Goal: Check status: Check status

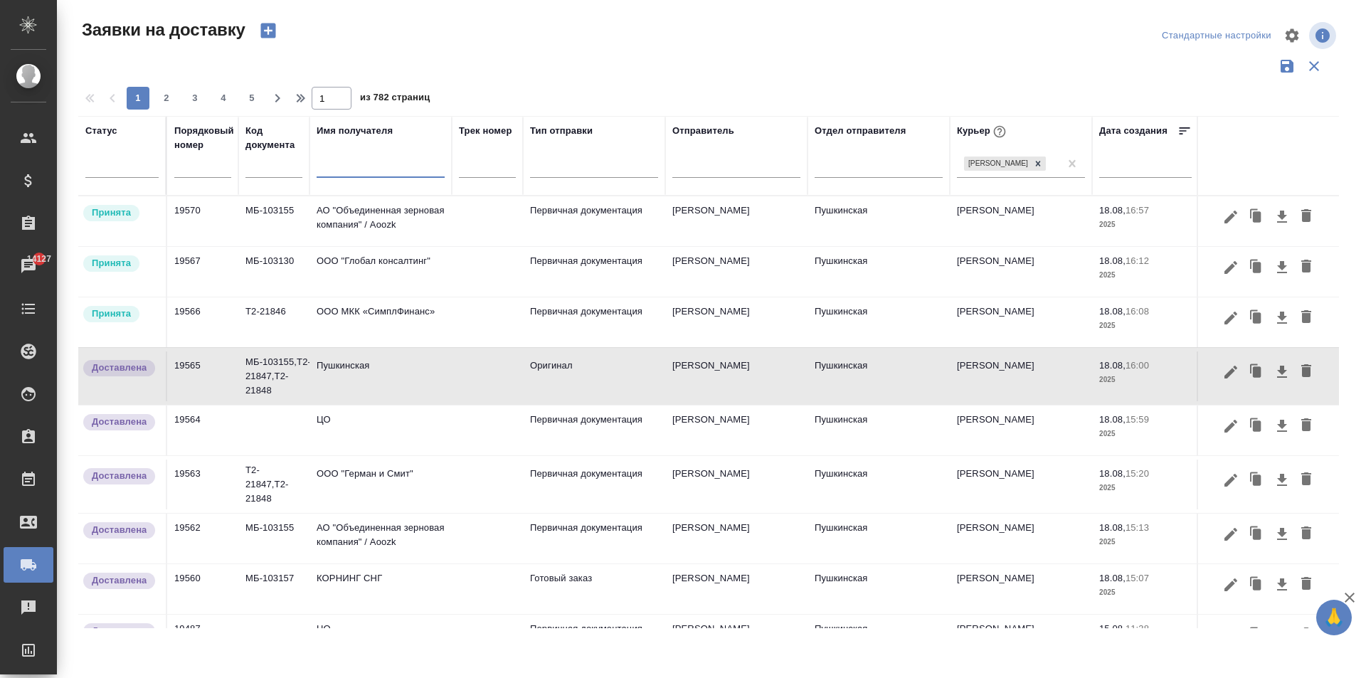
click at [378, 246] on td "ООО МКК «СимплФинанс»" at bounding box center [380, 221] width 142 height 50
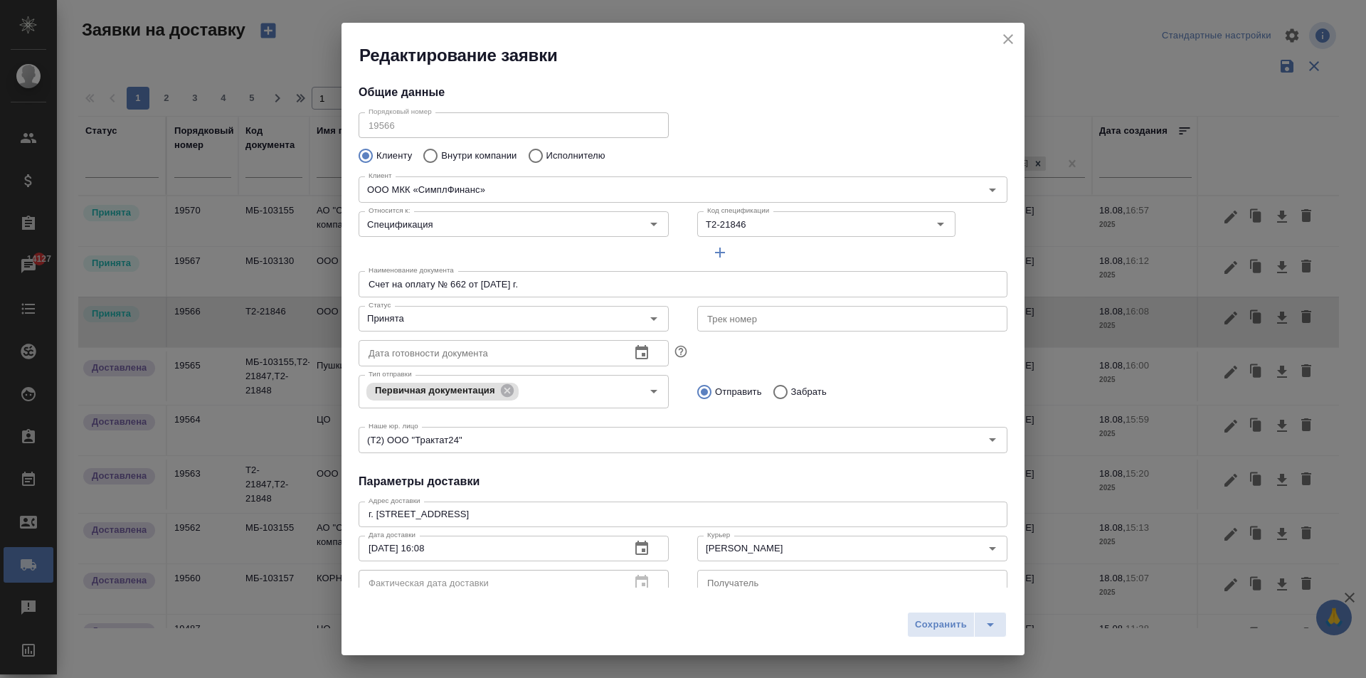
type input "Пушкинская"
type input "[PERSON_NAME]"
click at [412, 326] on input "Принята" at bounding box center [490, 318] width 254 height 17
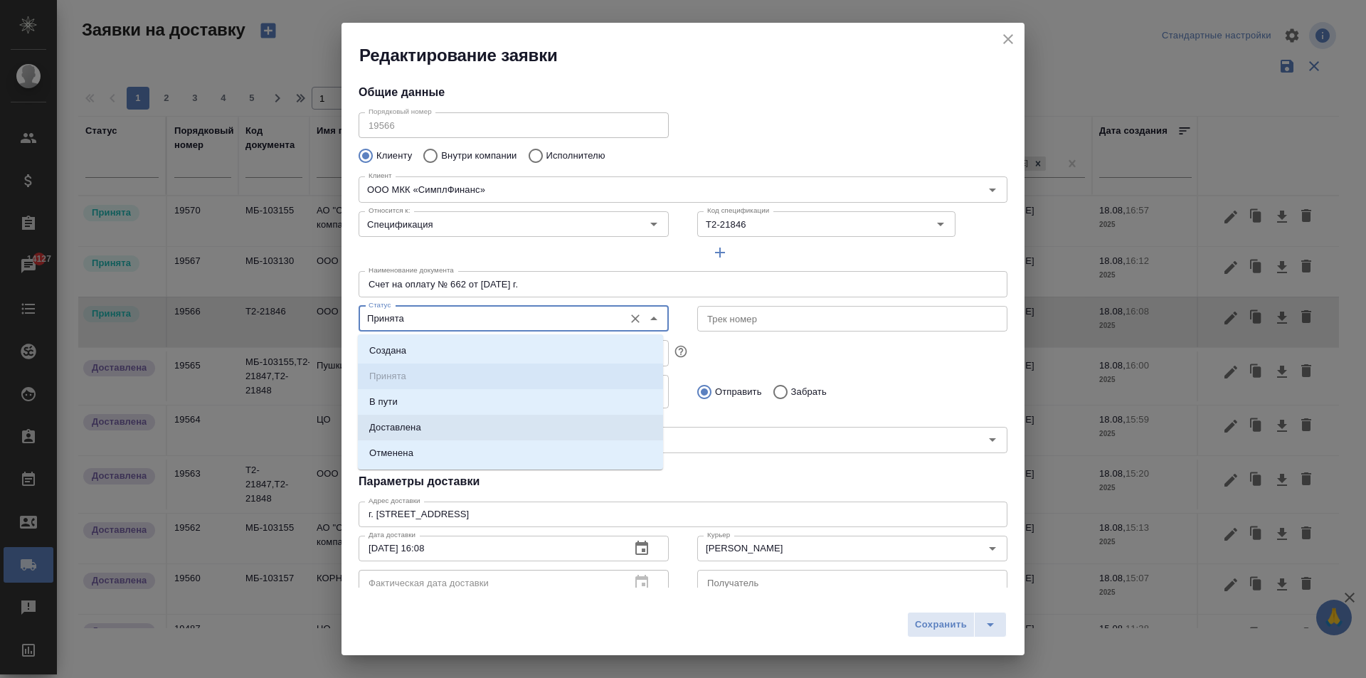
click at [427, 431] on li "Доставлена" at bounding box center [510, 428] width 305 height 26
type input "Доставлена"
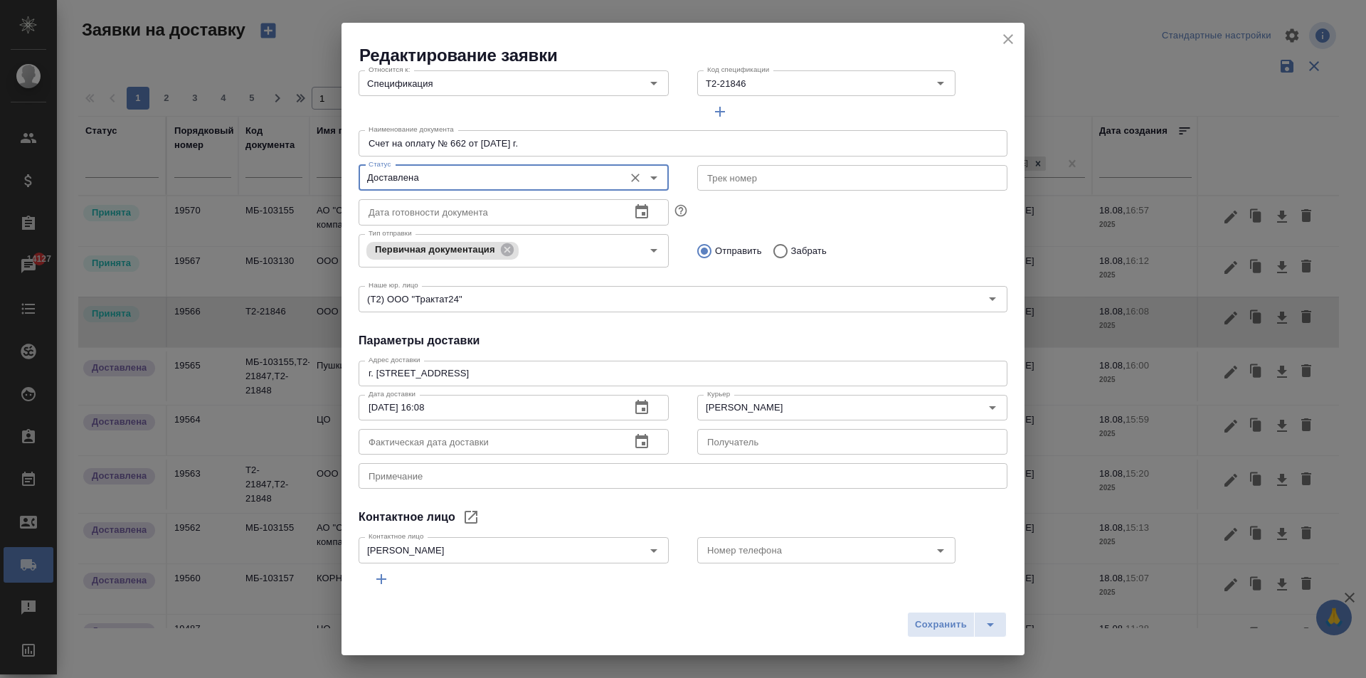
scroll to position [142, 0]
click at [633, 440] on icon "button" at bounding box center [641, 440] width 17 height 17
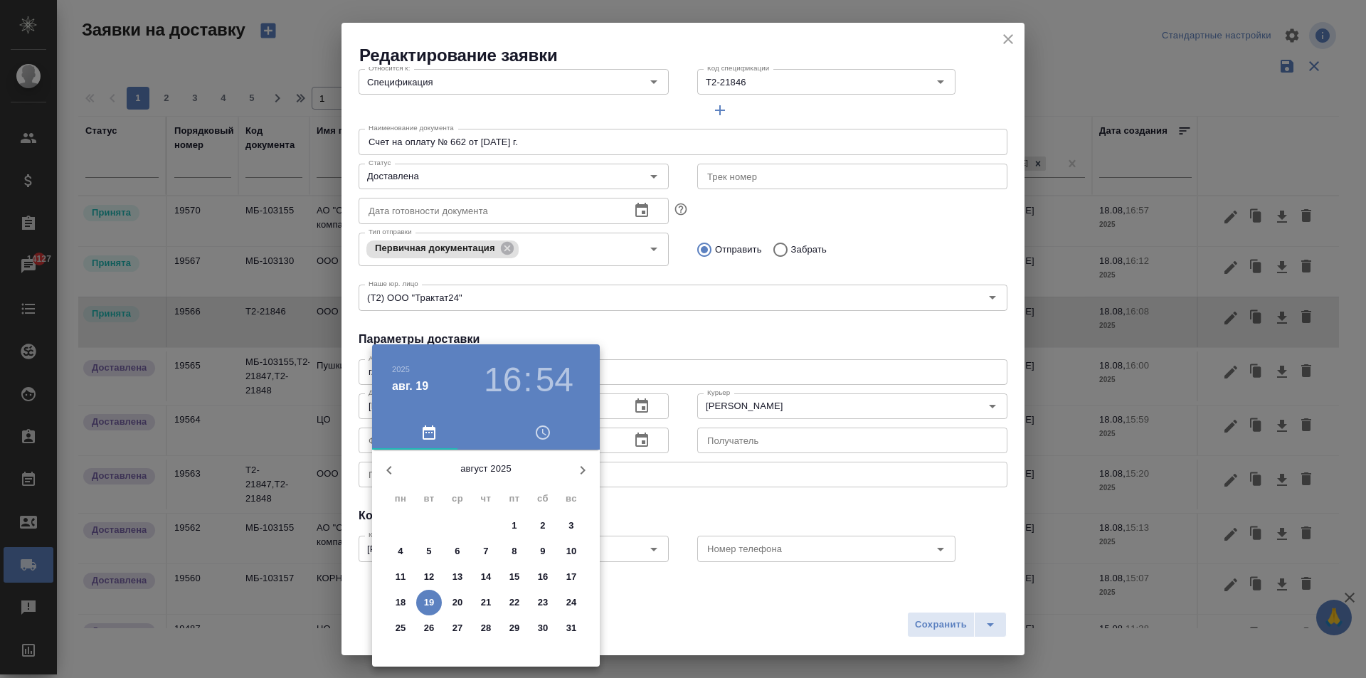
click at [425, 602] on p "19" at bounding box center [429, 602] width 11 height 14
type input "[DATE] 16:54"
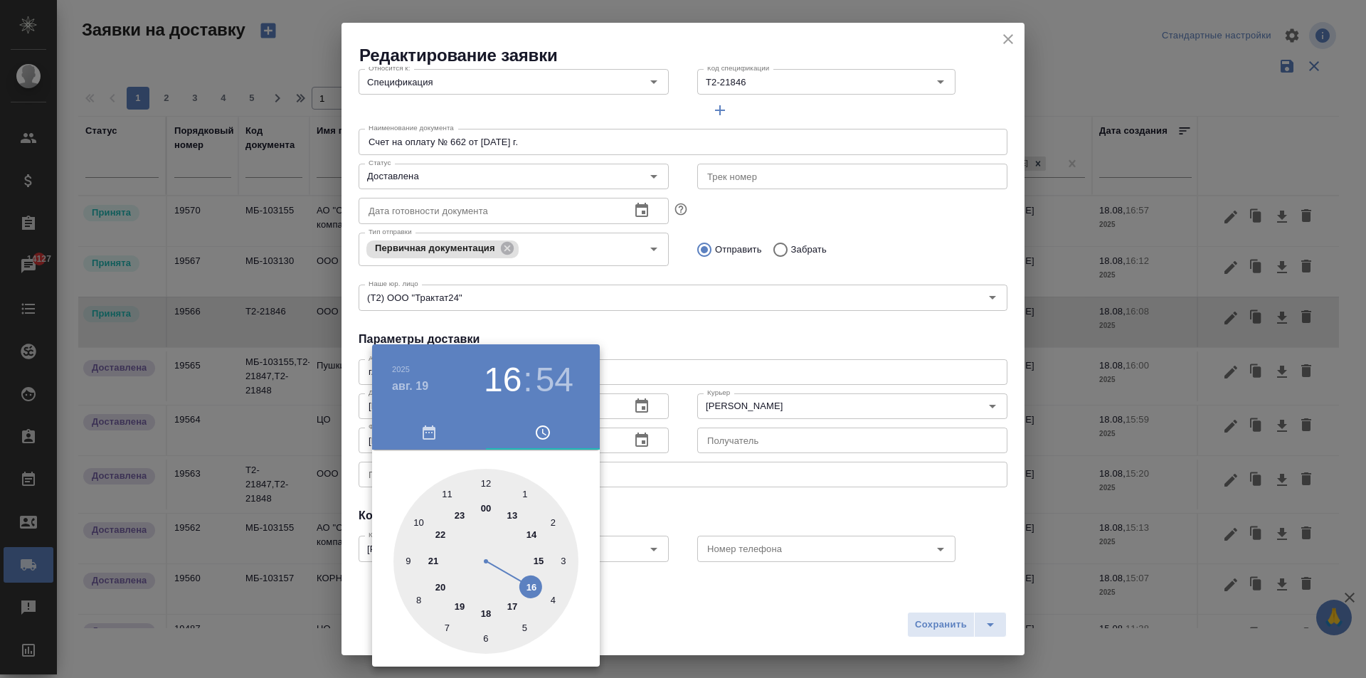
click at [727, 344] on div at bounding box center [683, 339] width 1366 height 678
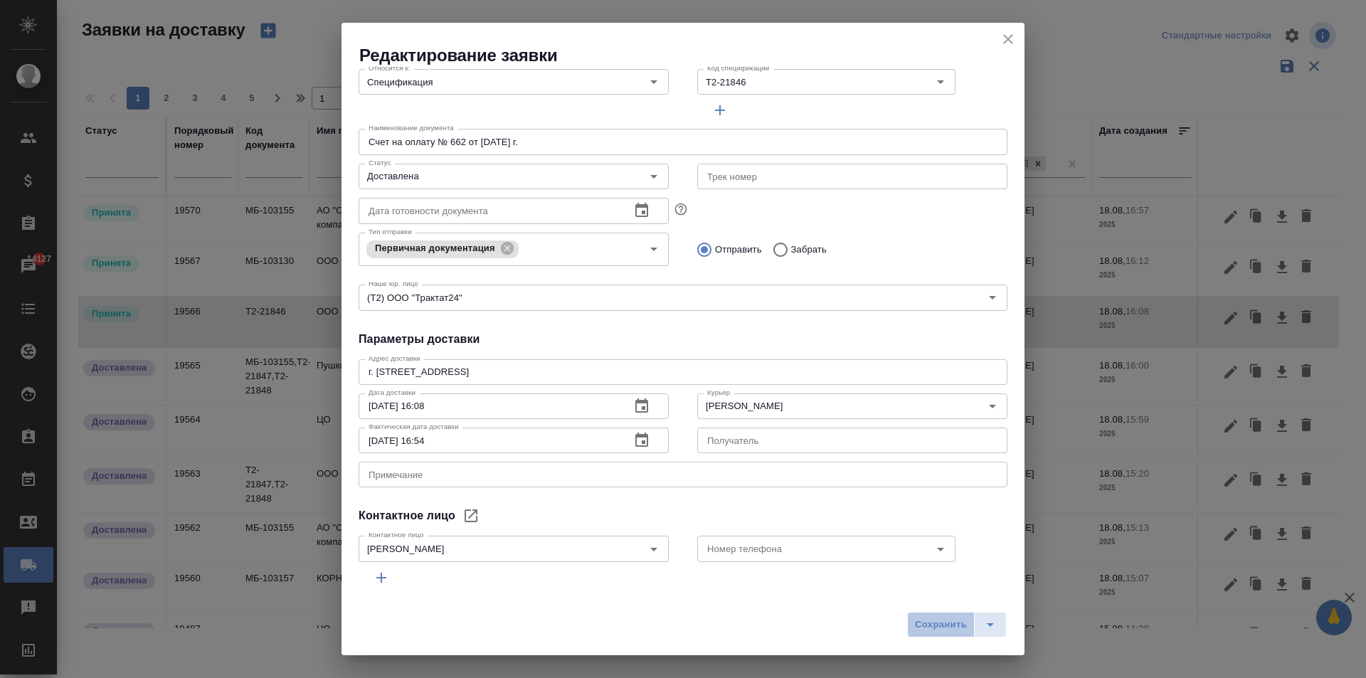
click at [921, 615] on button "Сохранить" at bounding box center [941, 625] width 68 height 26
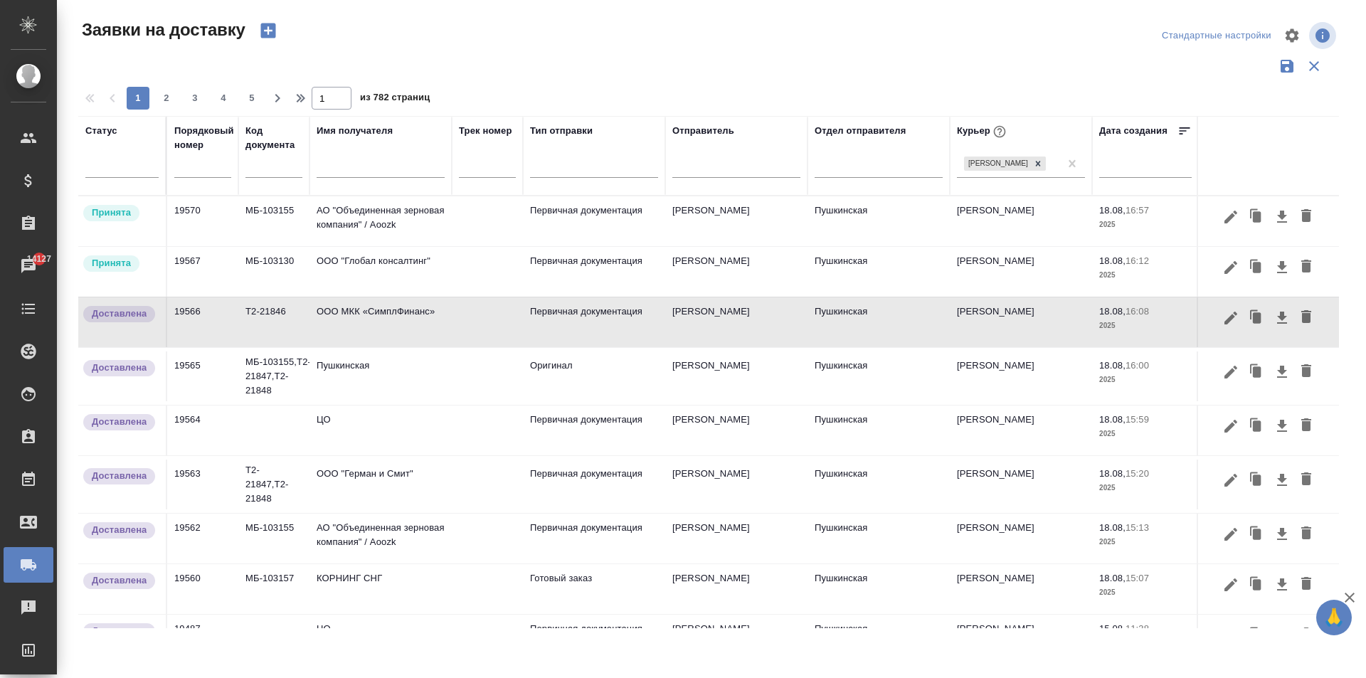
click at [393, 208] on td "АО "Объединенная зерновая компания" / Aoozk" at bounding box center [380, 221] width 142 height 50
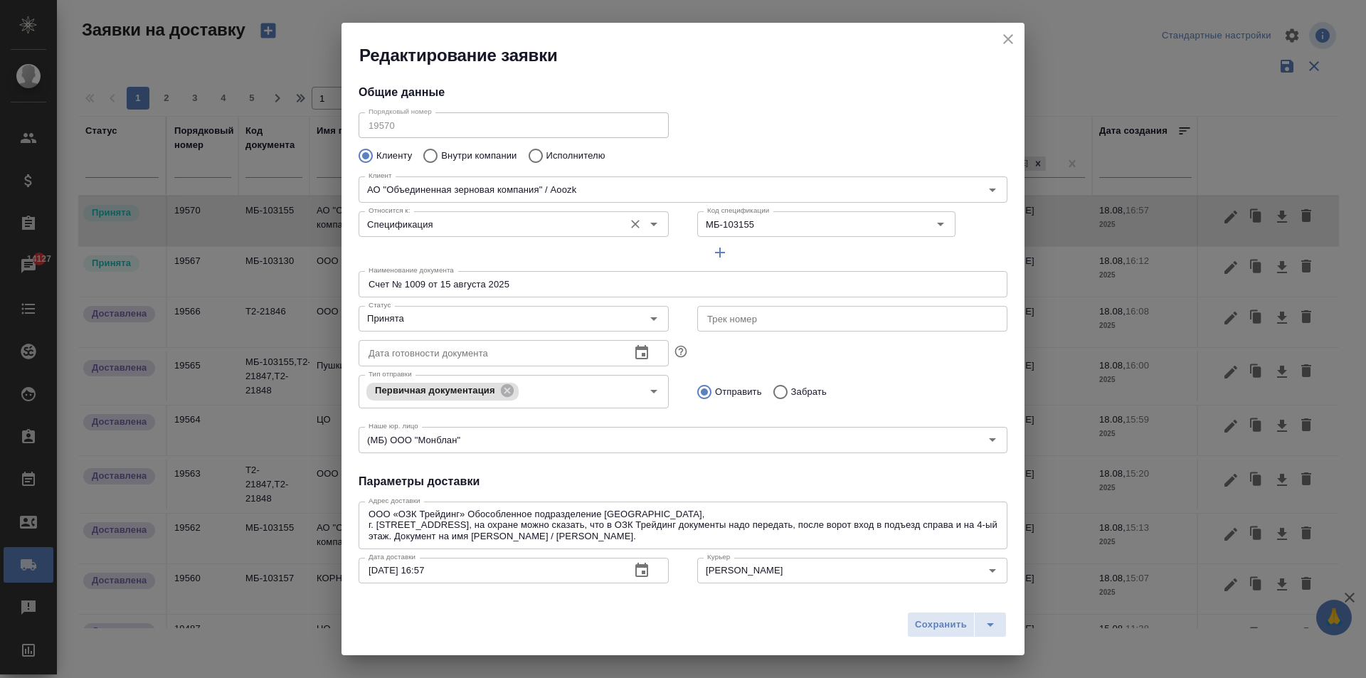
type input "[PERSON_NAME] [PERSON_NAME]"
click at [597, 311] on input "Принята" at bounding box center [490, 318] width 254 height 17
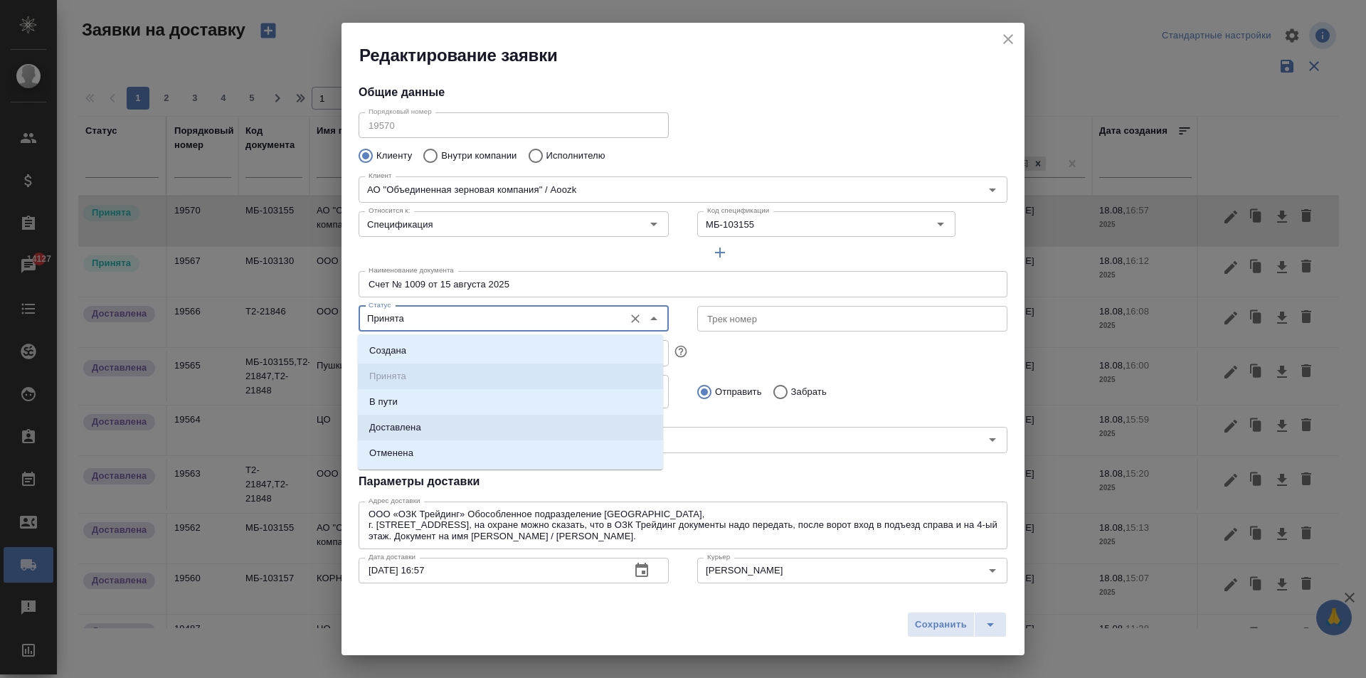
click at [414, 427] on p "Доставлена" at bounding box center [395, 427] width 52 height 14
type input "Доставлена"
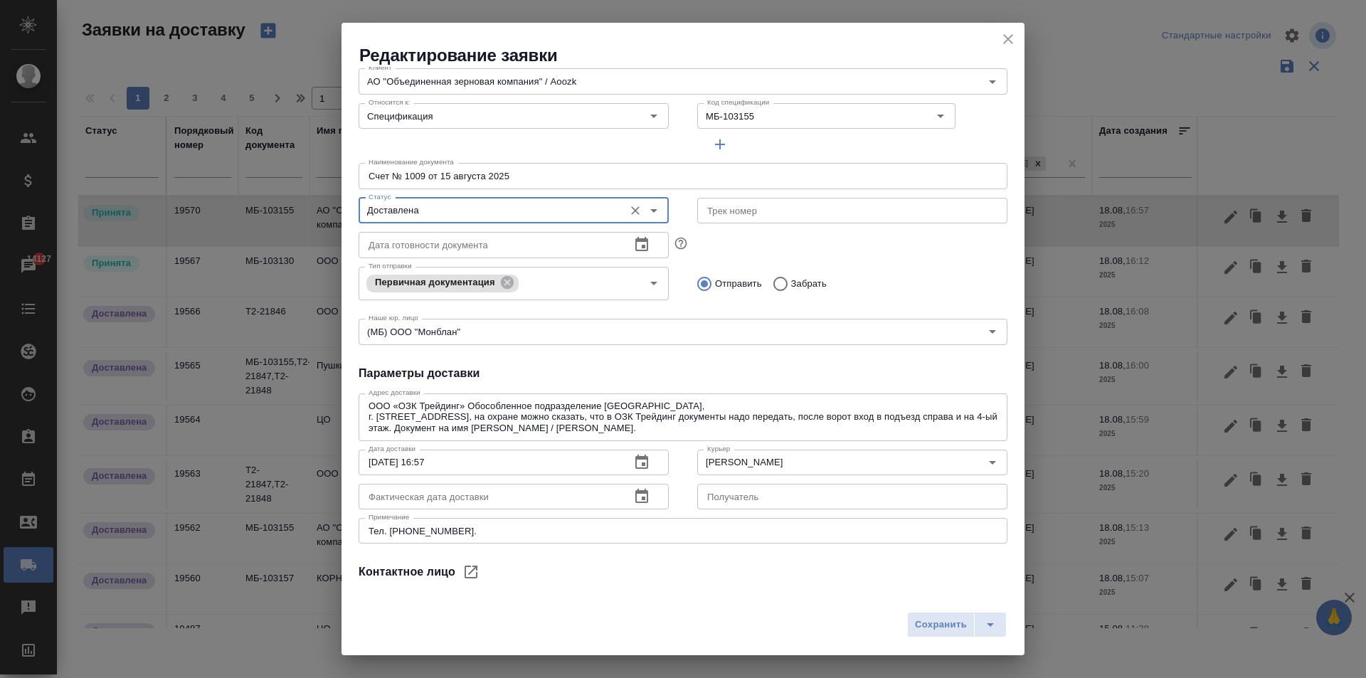
scroll to position [216, 0]
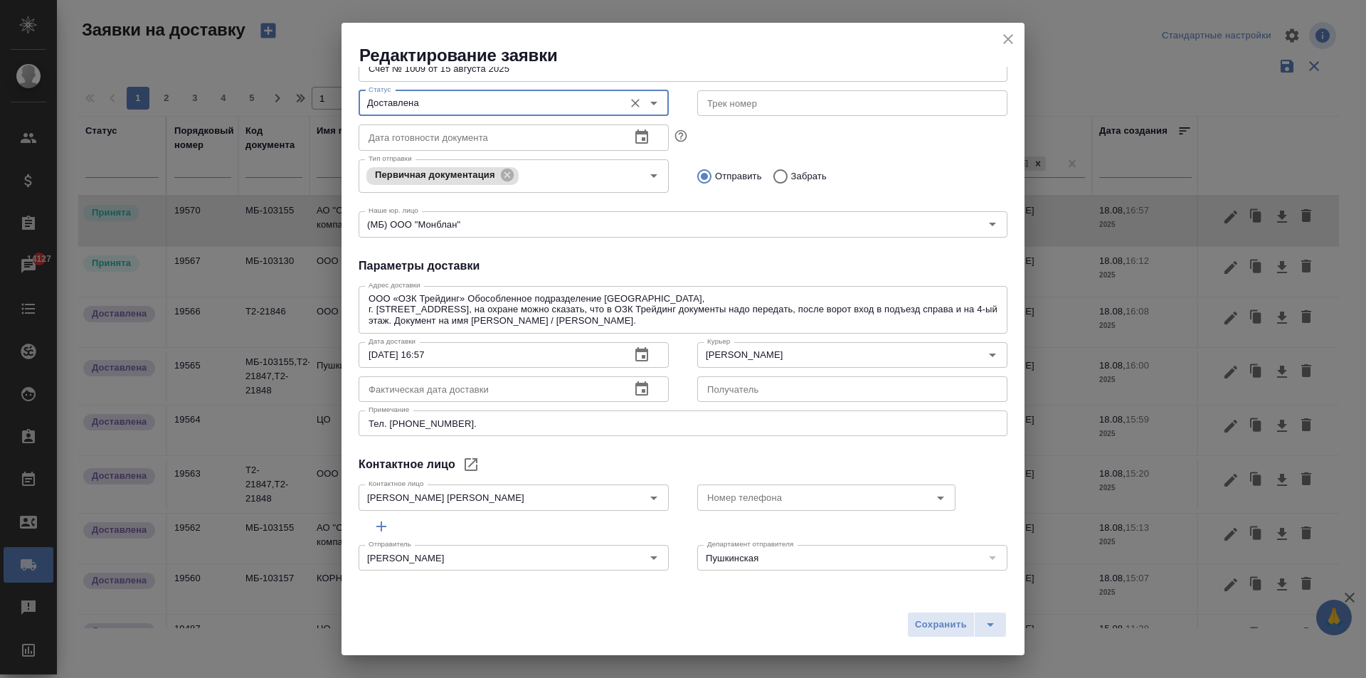
click at [639, 392] on icon "button" at bounding box center [641, 388] width 13 height 14
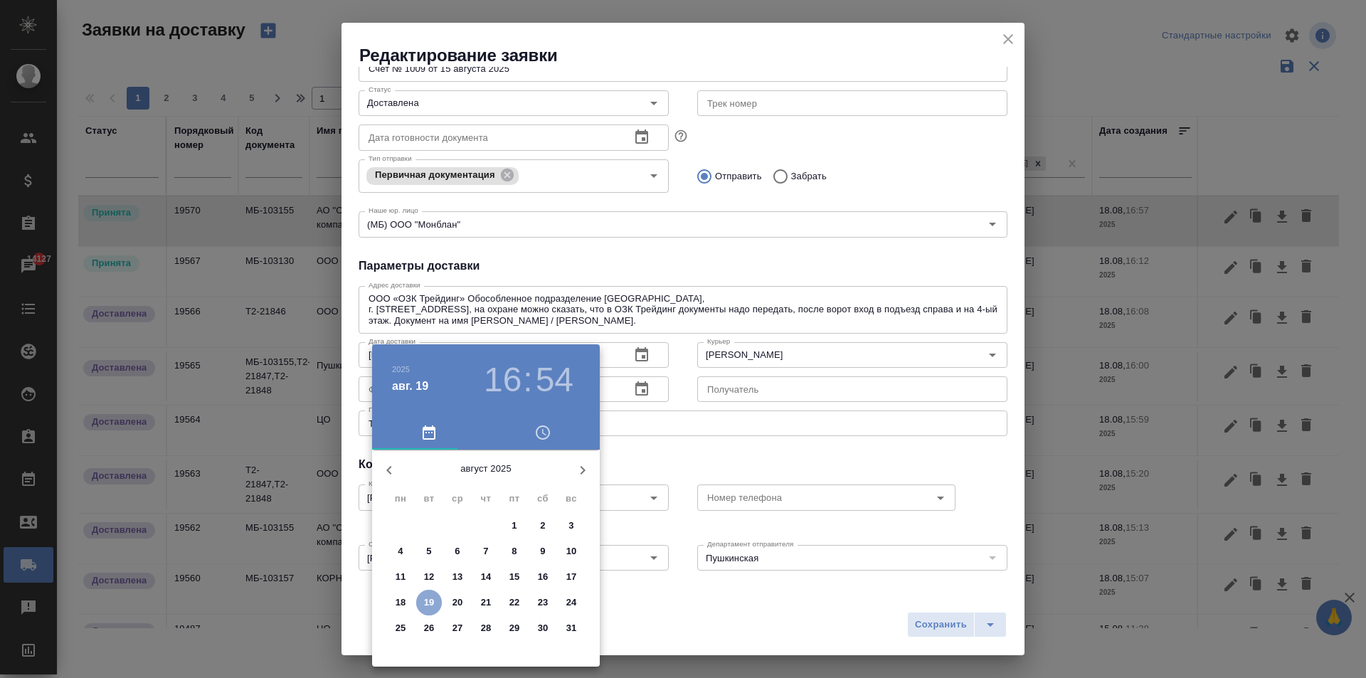
click at [430, 604] on p "19" at bounding box center [429, 602] width 11 height 14
type input "[DATE] 16:54"
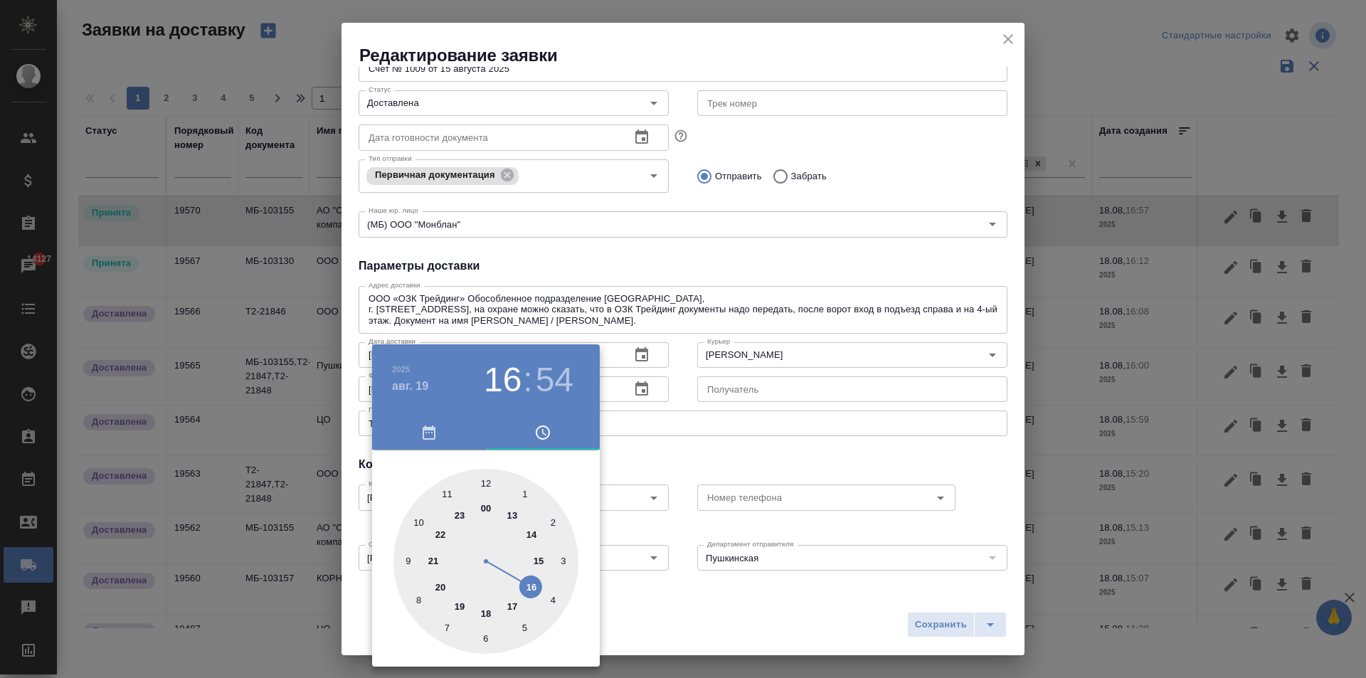
click at [925, 626] on div at bounding box center [683, 339] width 1366 height 678
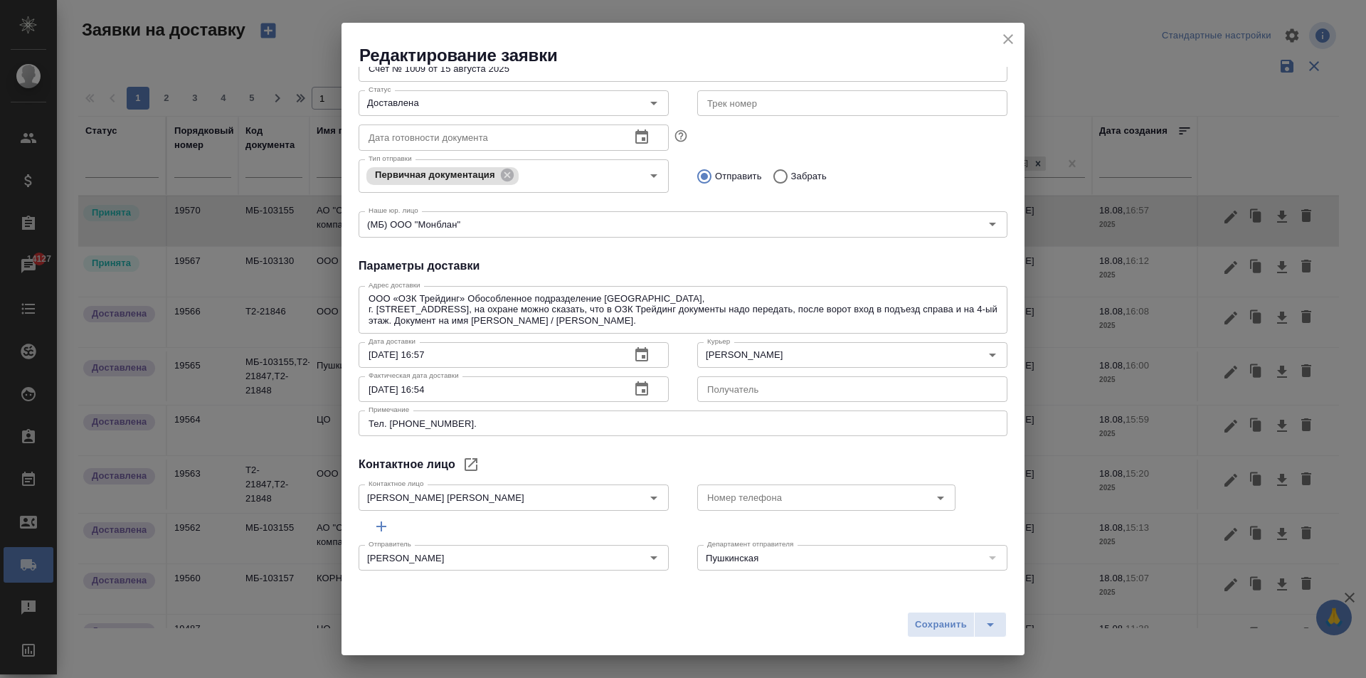
click at [961, 624] on span "Сохранить" at bounding box center [941, 625] width 52 height 16
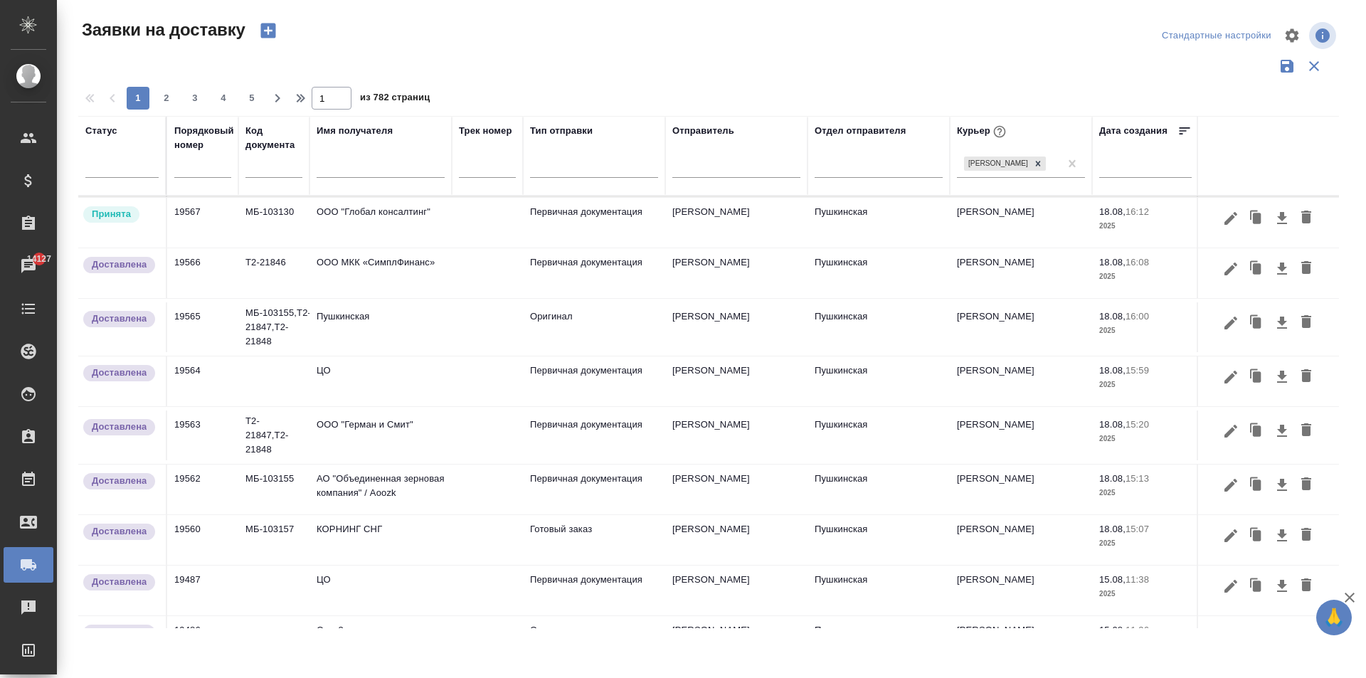
scroll to position [71, 0]
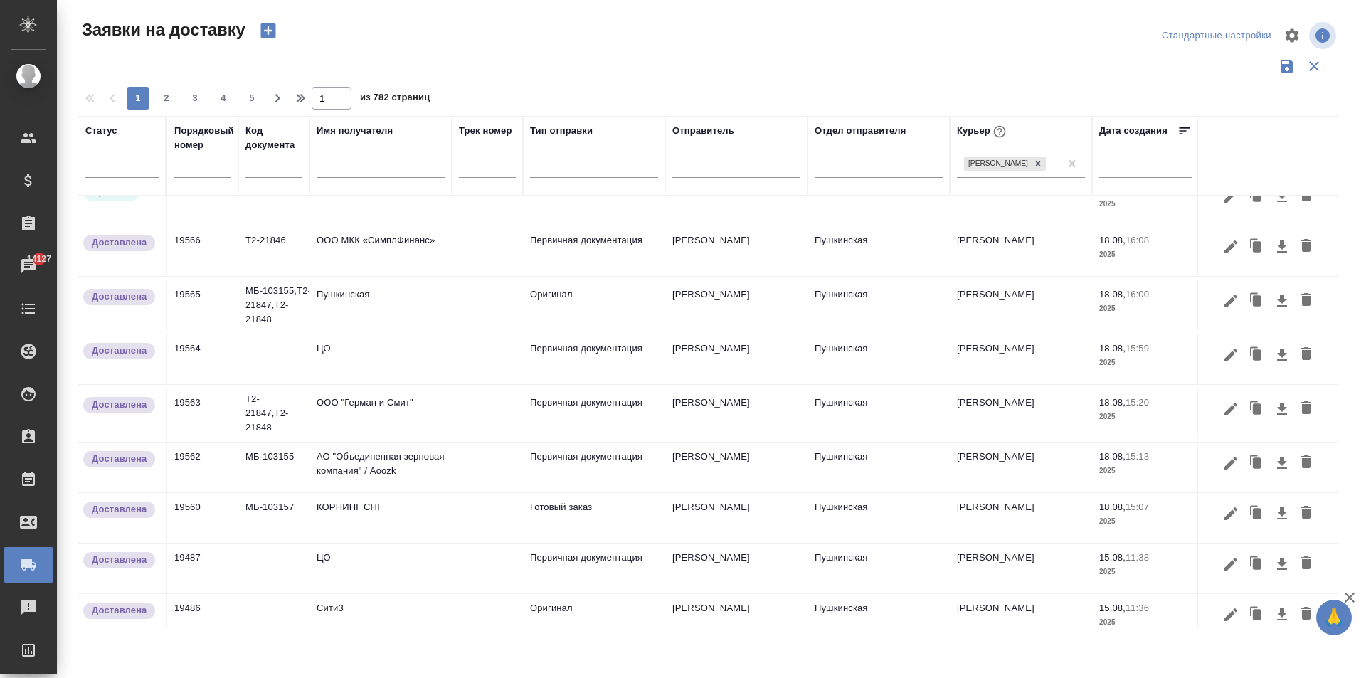
click at [401, 175] on td "КОРНИНГ СНГ" at bounding box center [380, 150] width 142 height 50
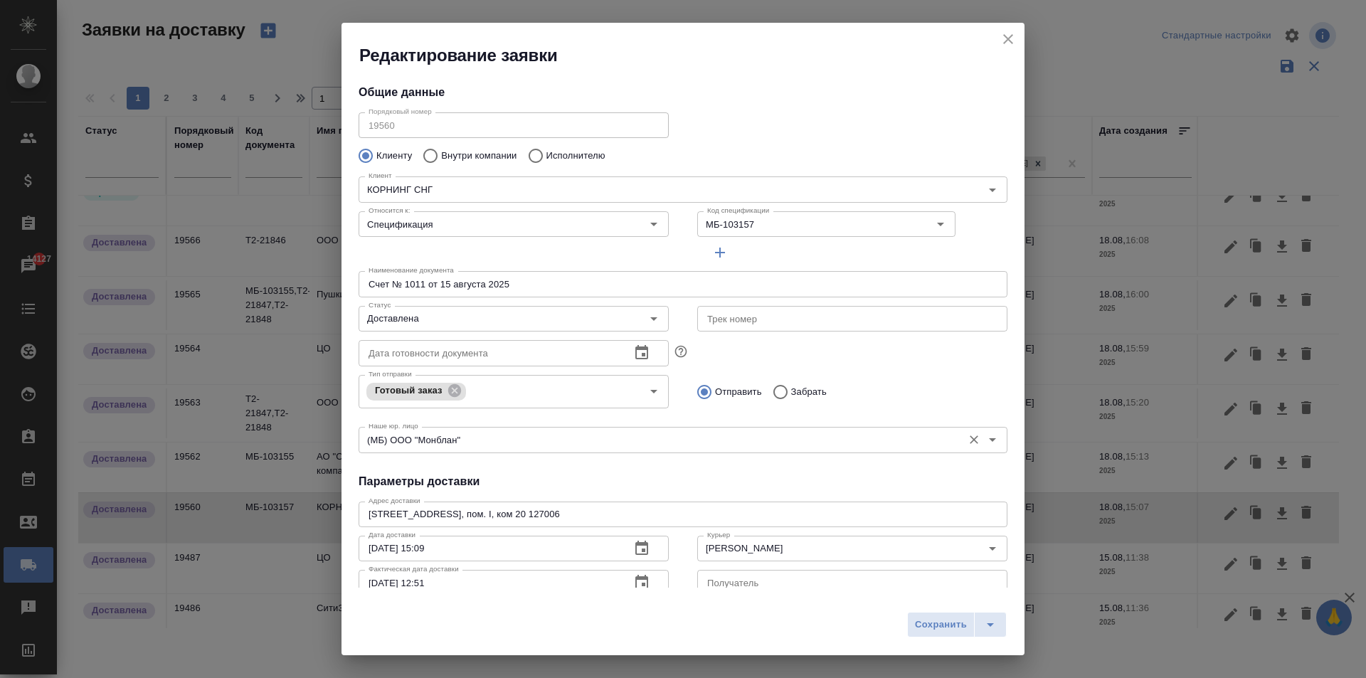
type input "Родькина [PERSON_NAME]"
click at [1001, 41] on icon "close" at bounding box center [1007, 39] width 17 height 17
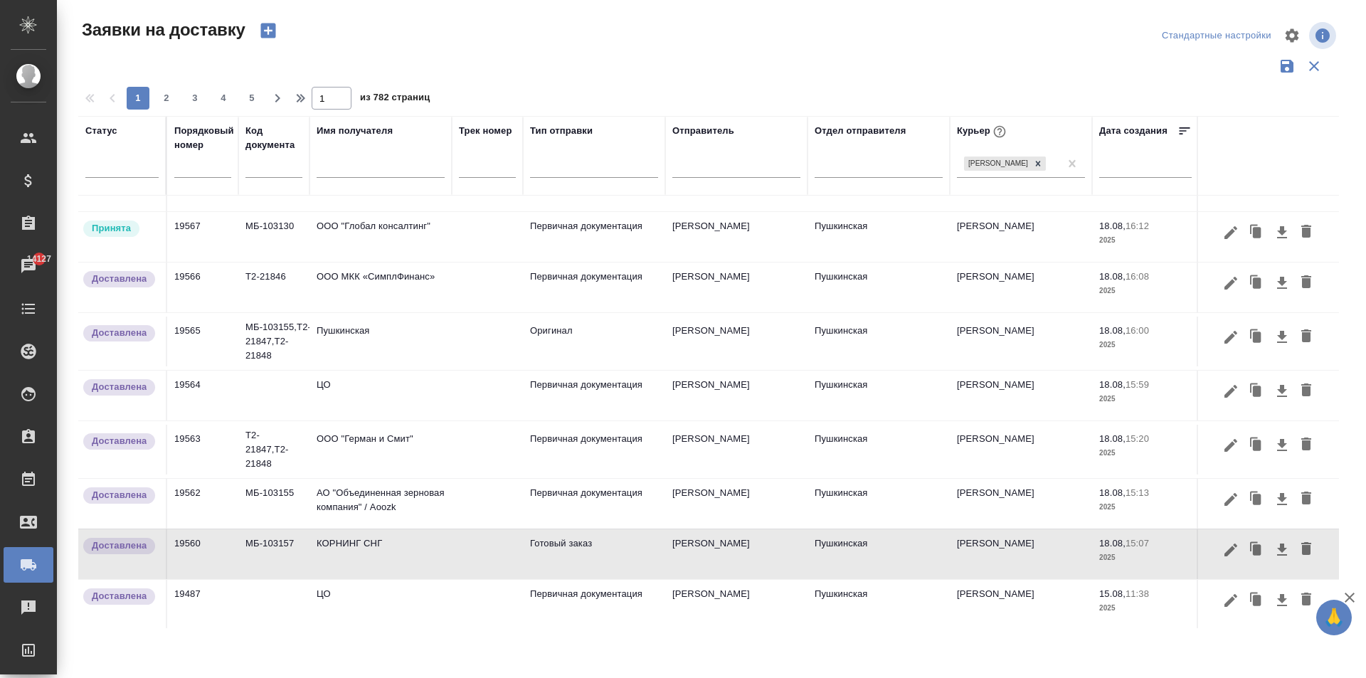
scroll to position [0, 0]
